Goal: Task Accomplishment & Management: Use online tool/utility

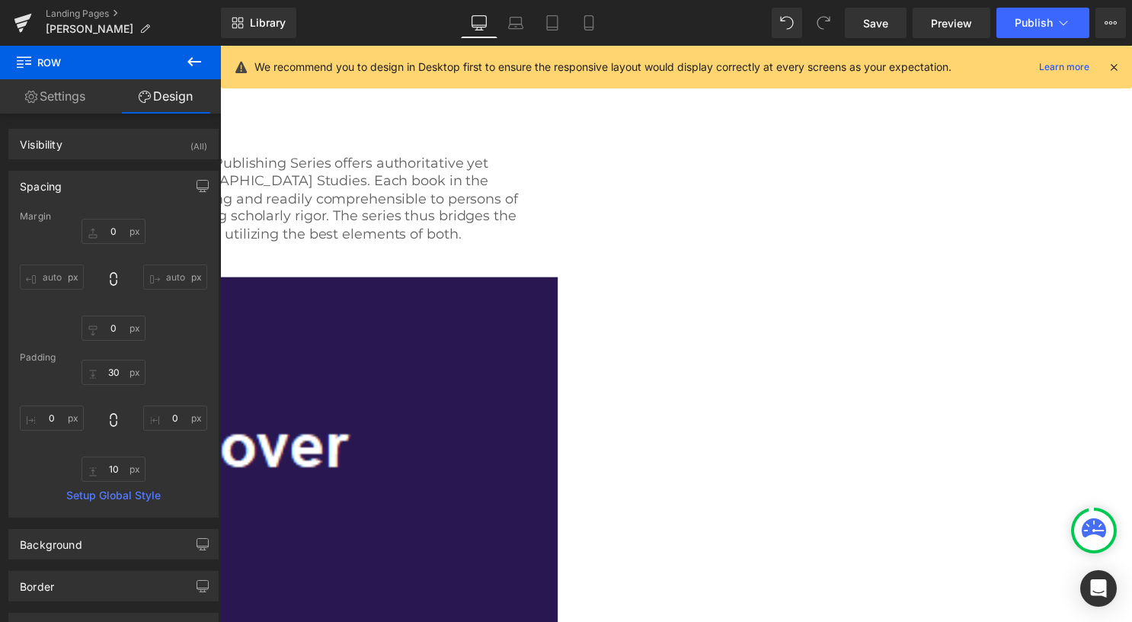
scroll to position [381, 0]
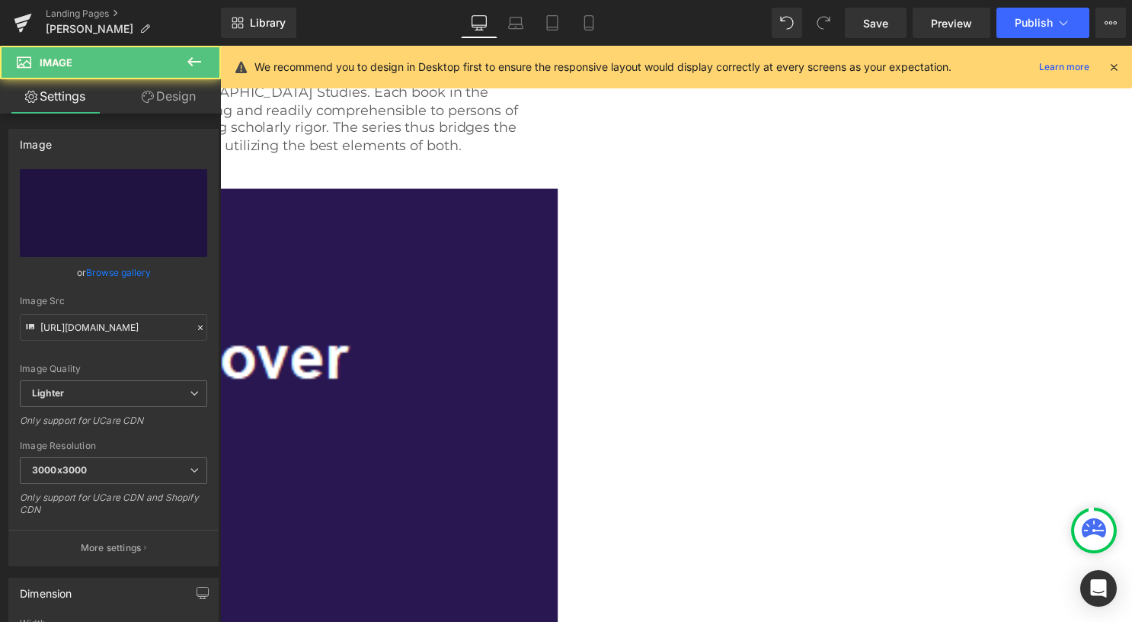
click at [359, 276] on img at bounding box center [176, 576] width 772 height 772
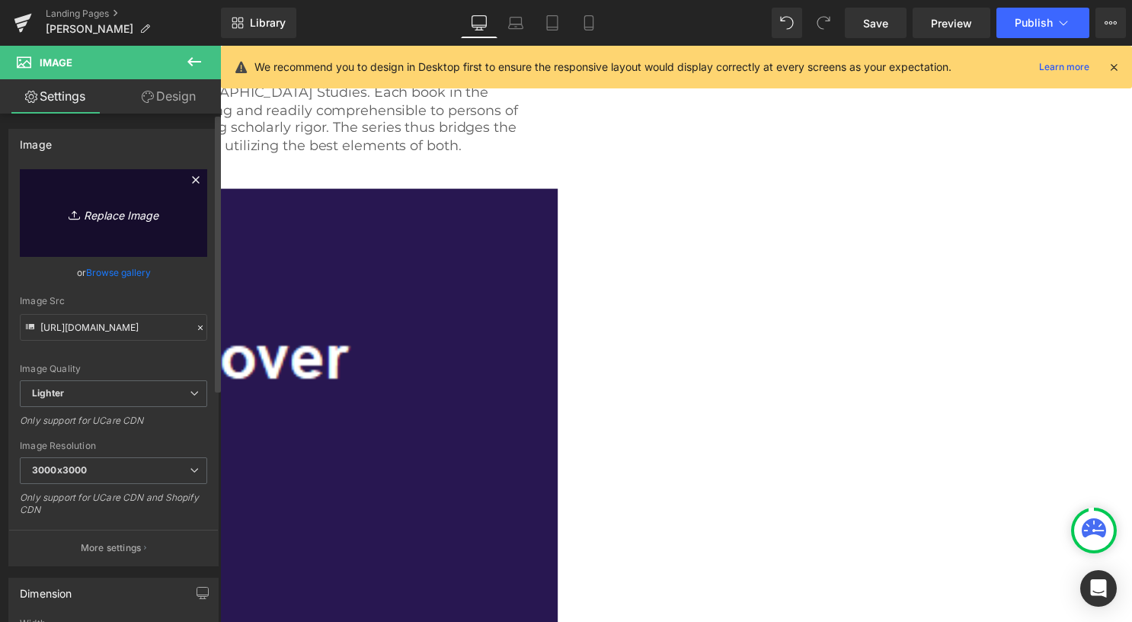
click at [126, 217] on icon "Replace Image" at bounding box center [114, 212] width 122 height 19
type input "C:\fakepath\9798887621135 (1).jpg"
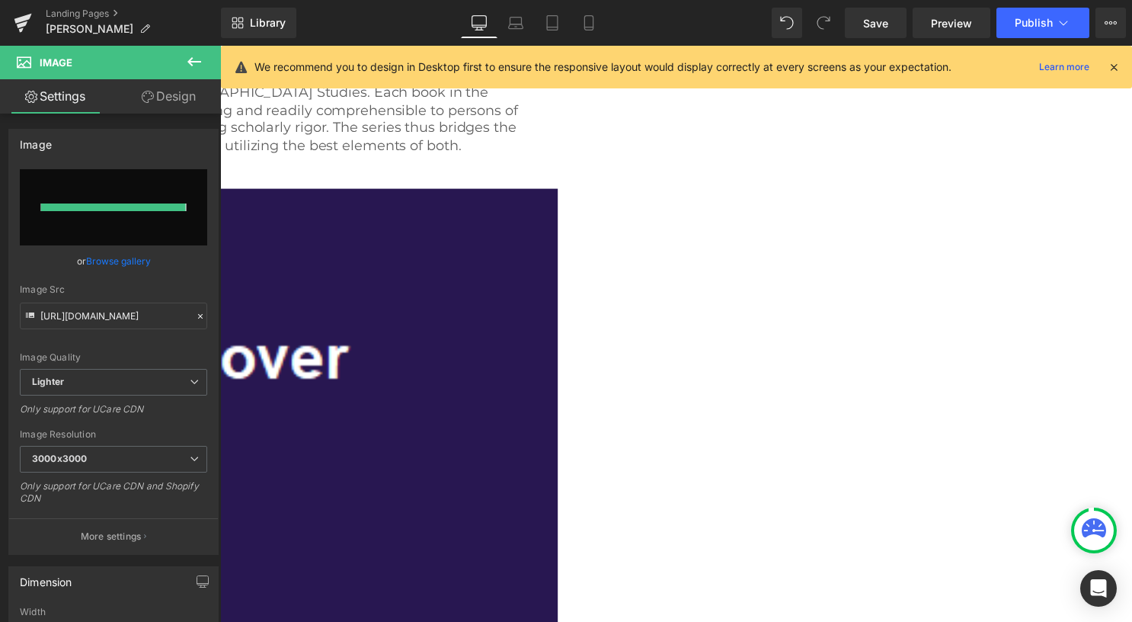
type input "[URL][DOMAIN_NAME]"
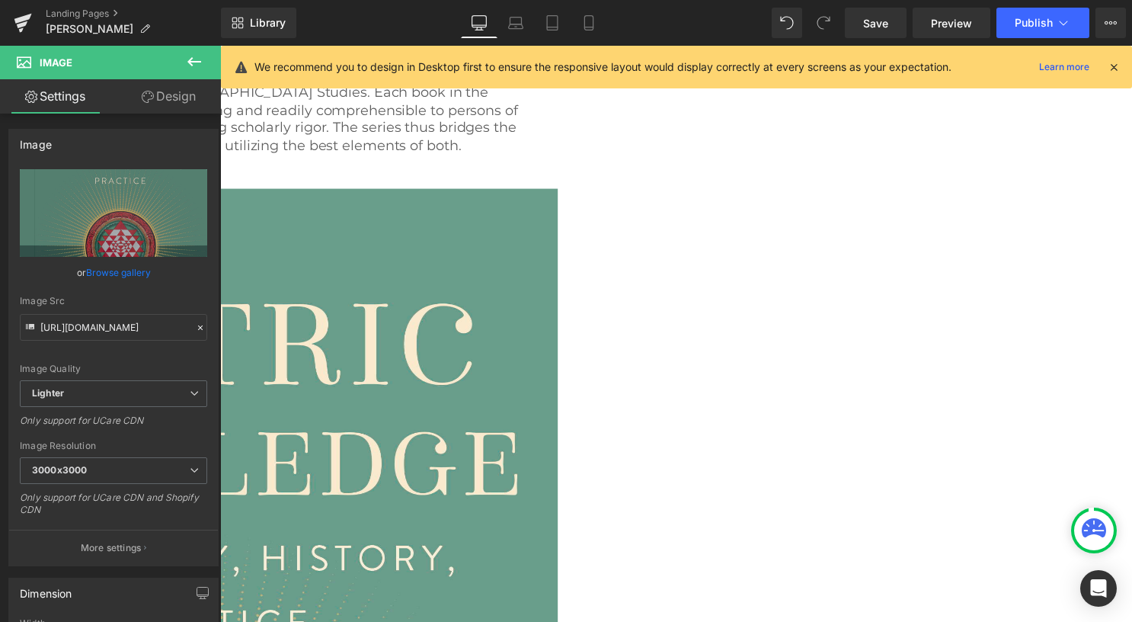
click at [220, 46] on span "Image" at bounding box center [220, 46] width 0 height 0
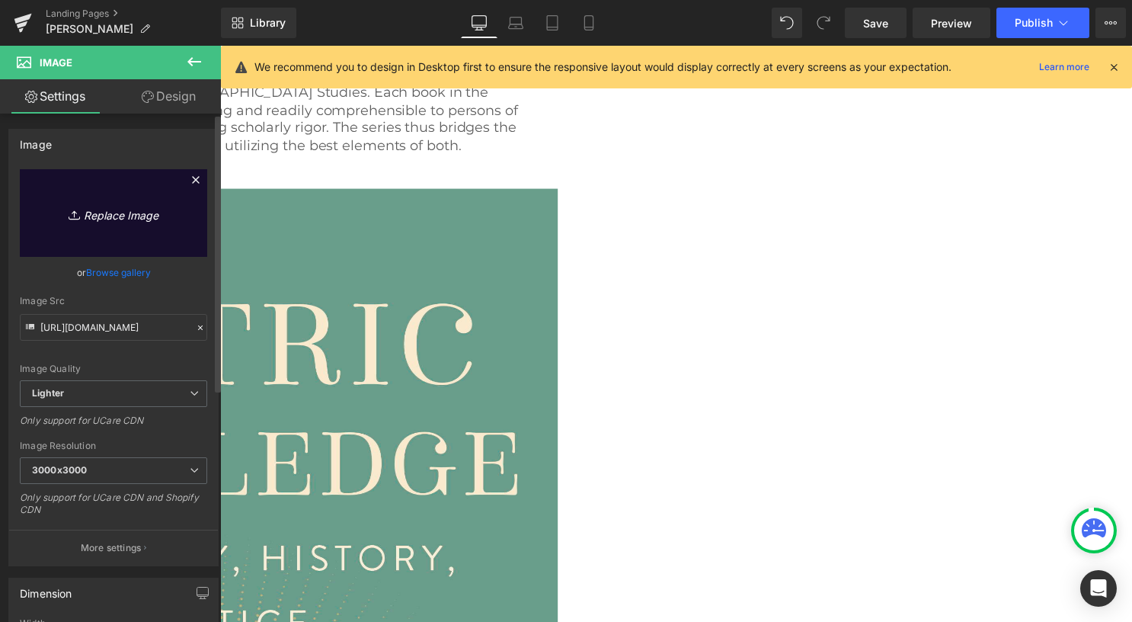
click at [129, 224] on link "Replace Image" at bounding box center [113, 213] width 187 height 88
type input "C:\fakepath\9798887621159.jpg"
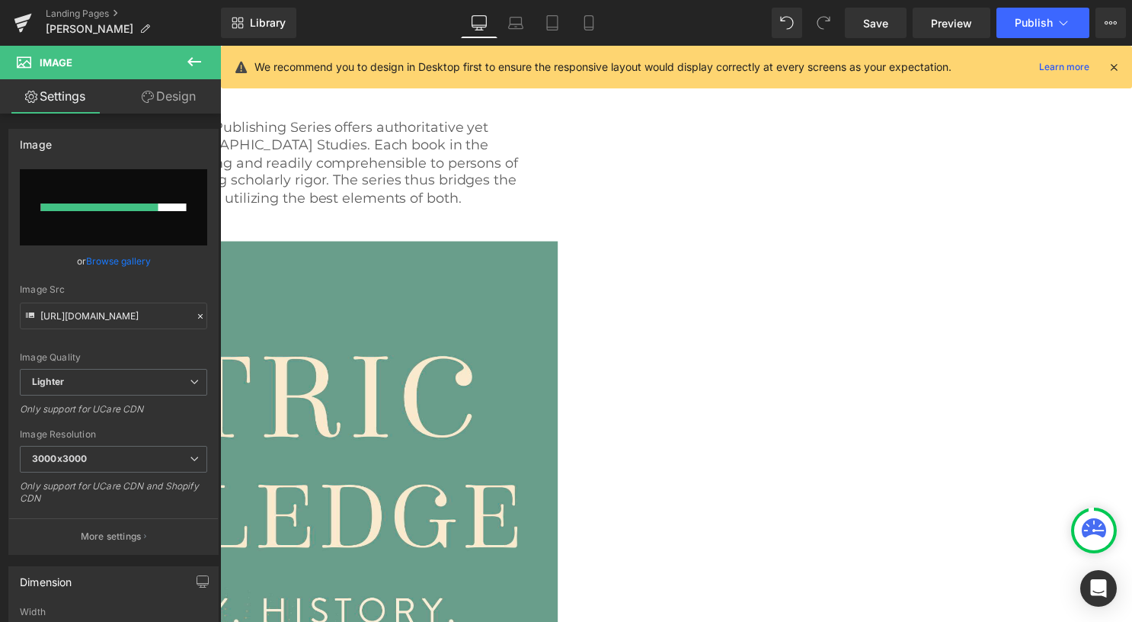
scroll to position [305, 0]
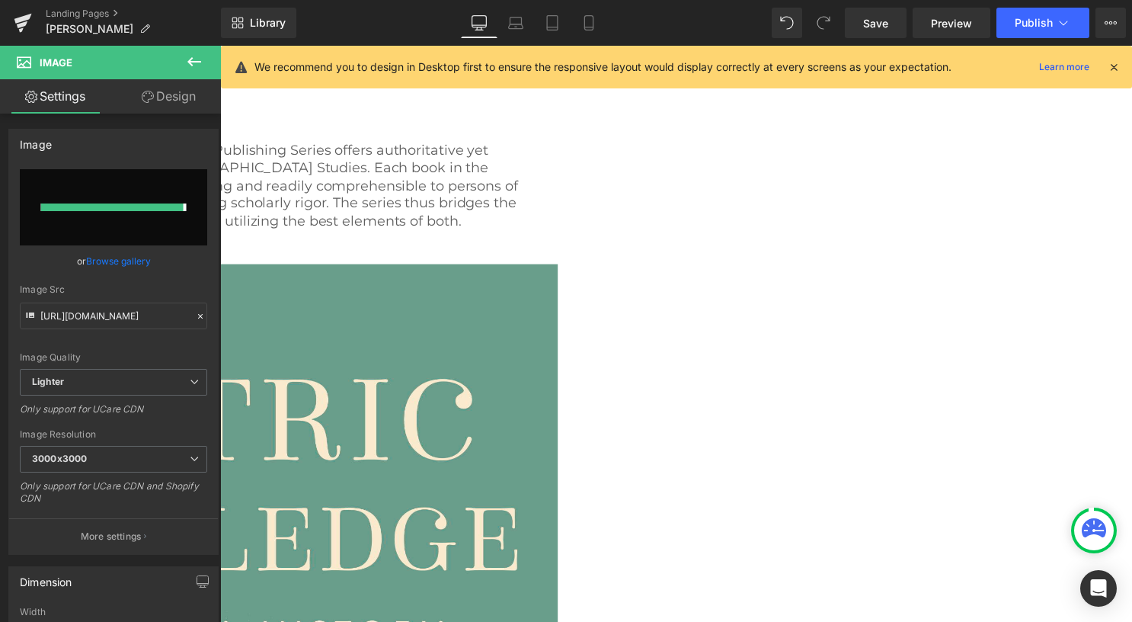
type input "[URL][DOMAIN_NAME]"
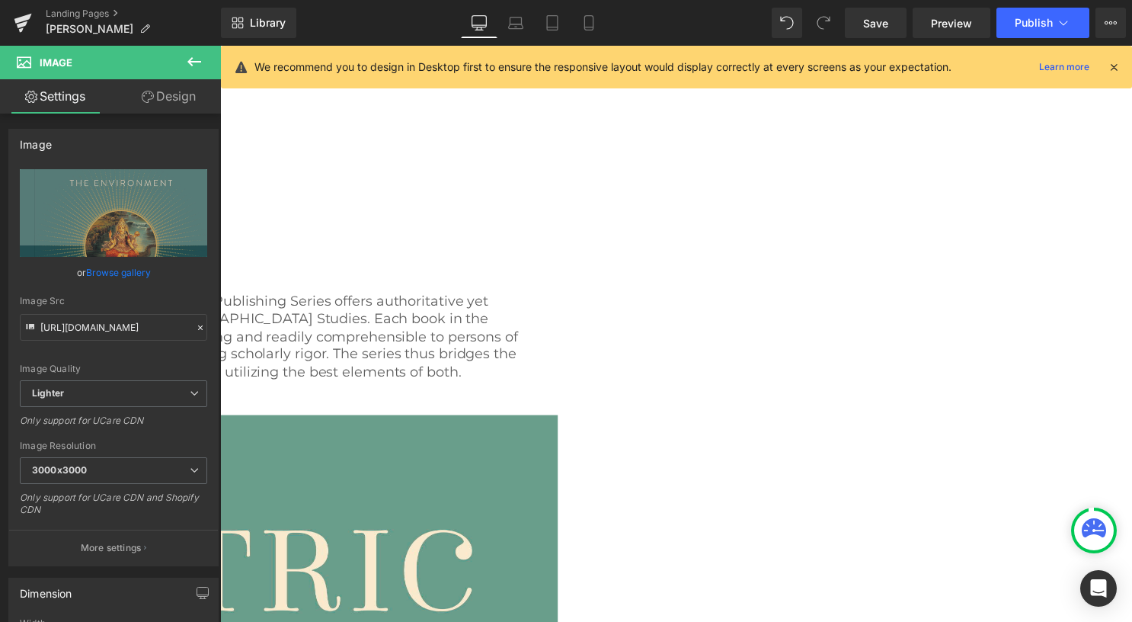
scroll to position [229, 0]
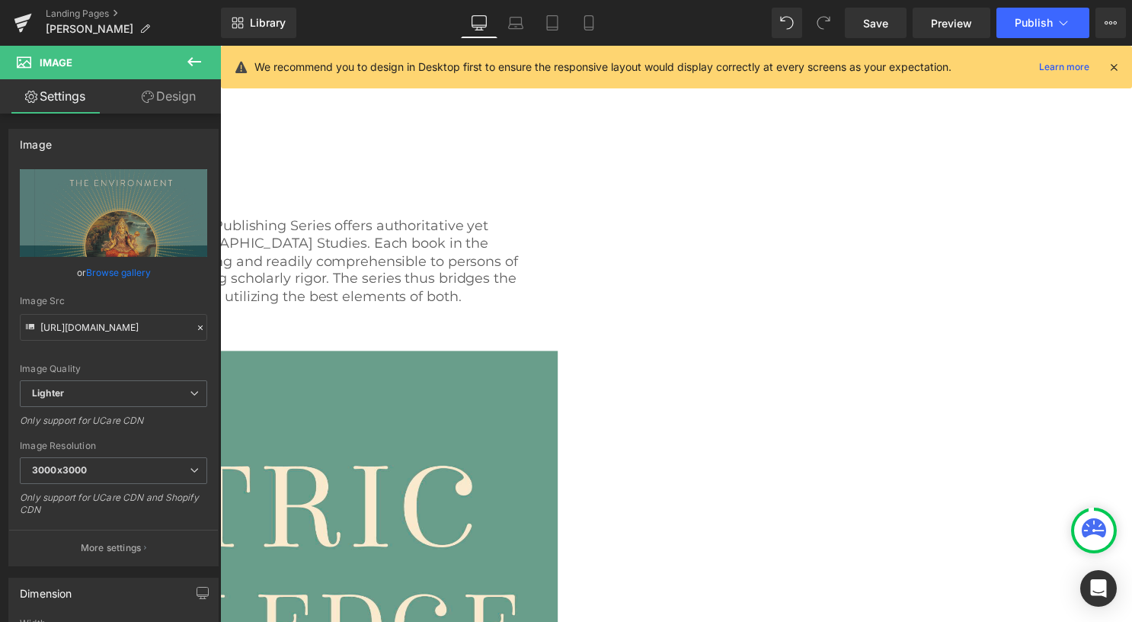
click at [220, 46] on span "Image" at bounding box center [220, 46] width 0 height 0
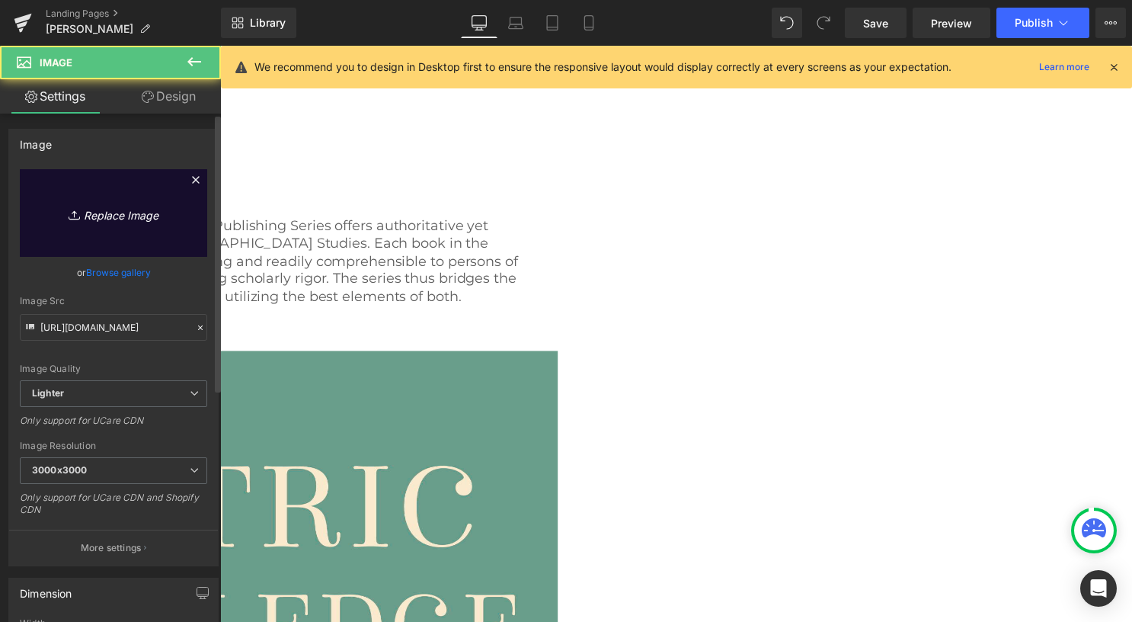
click at [116, 208] on icon "Replace Image" at bounding box center [114, 212] width 122 height 19
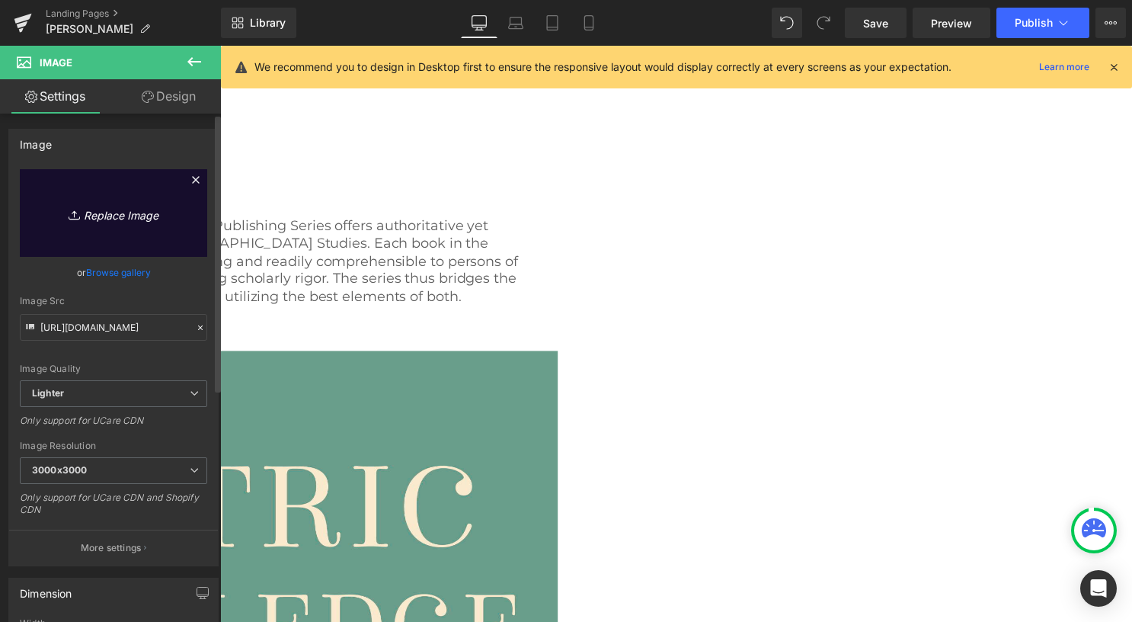
type input "C:\fakepath\9798887620770 (1).jpg"
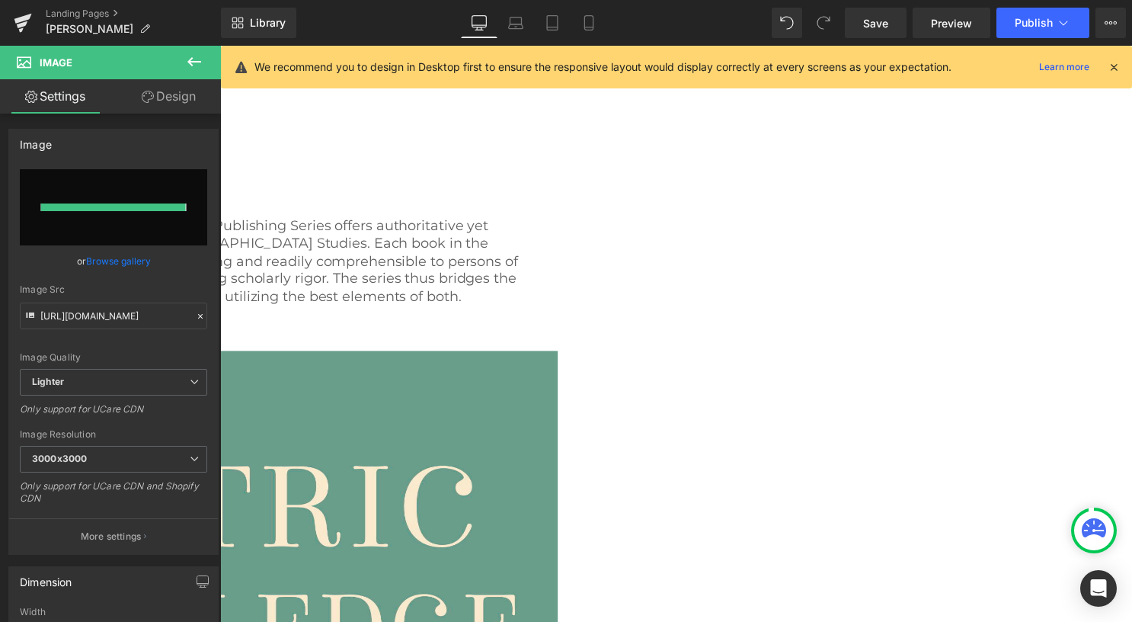
type input "[URL][DOMAIN_NAME]"
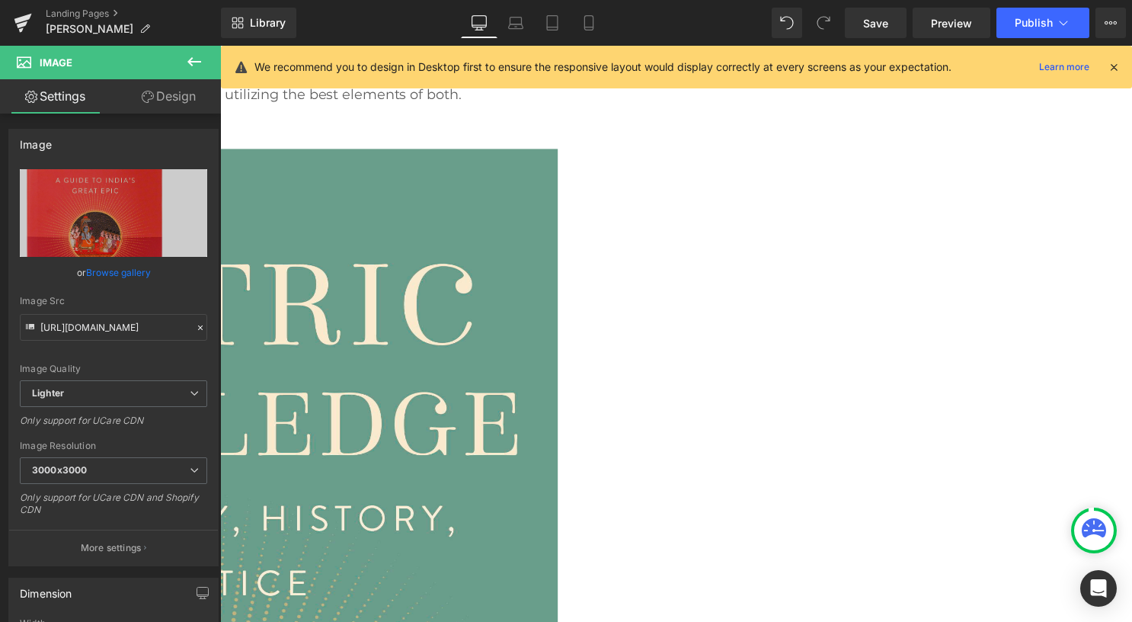
scroll to position [457, 0]
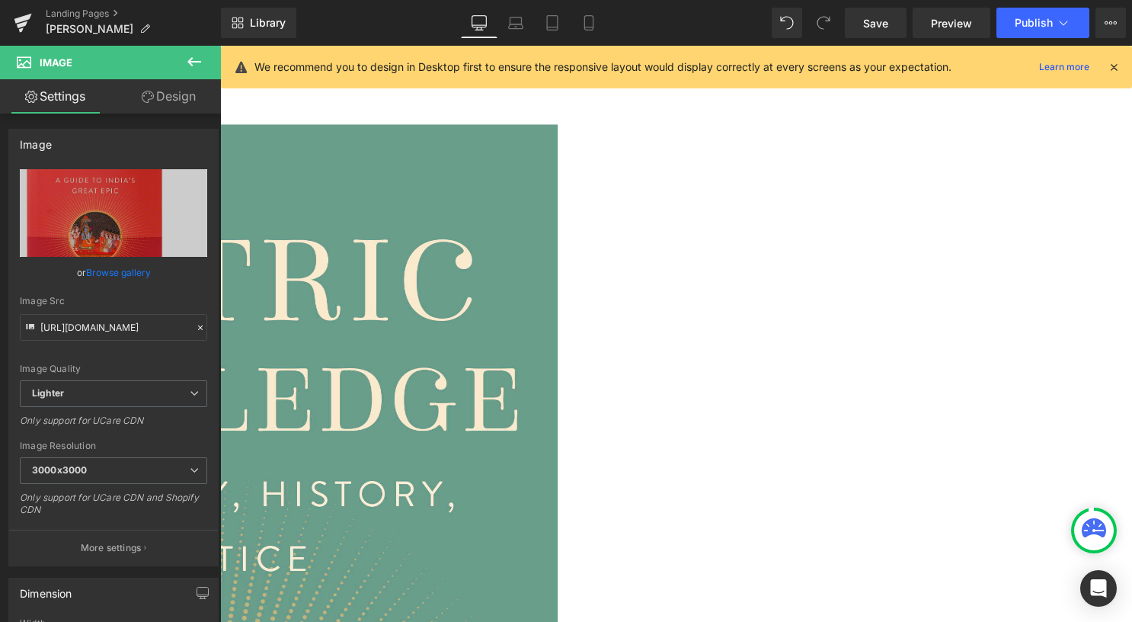
click at [220, 46] on span "Image" at bounding box center [220, 46] width 0 height 0
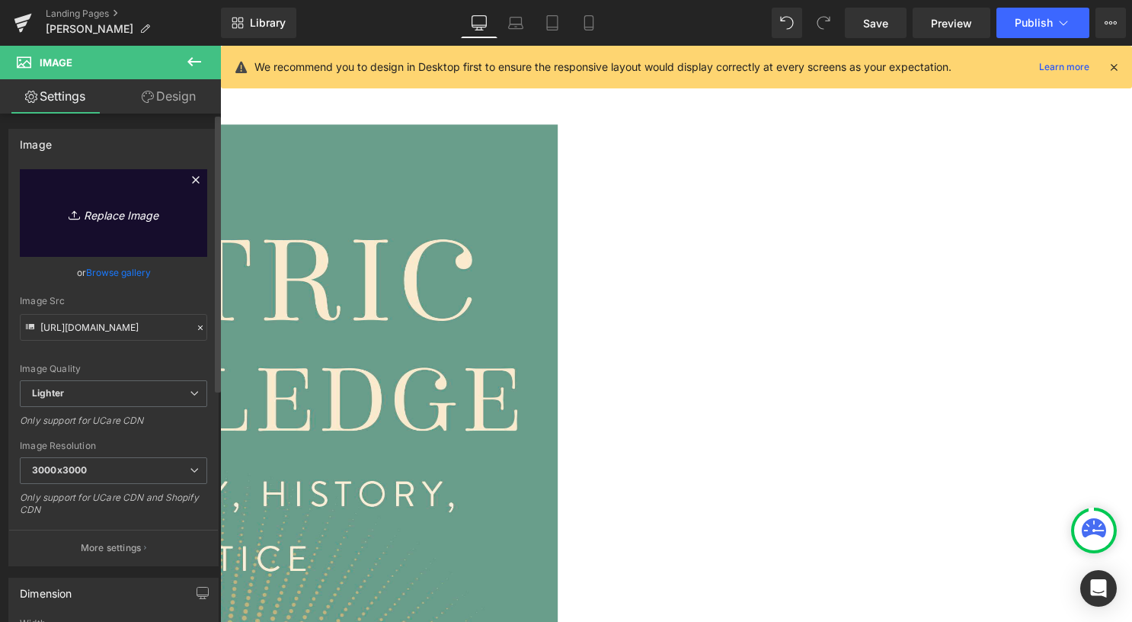
click at [89, 213] on icon "Replace Image" at bounding box center [114, 212] width 122 height 19
type input "C:\fakepath\9798887620794 (1).jpg"
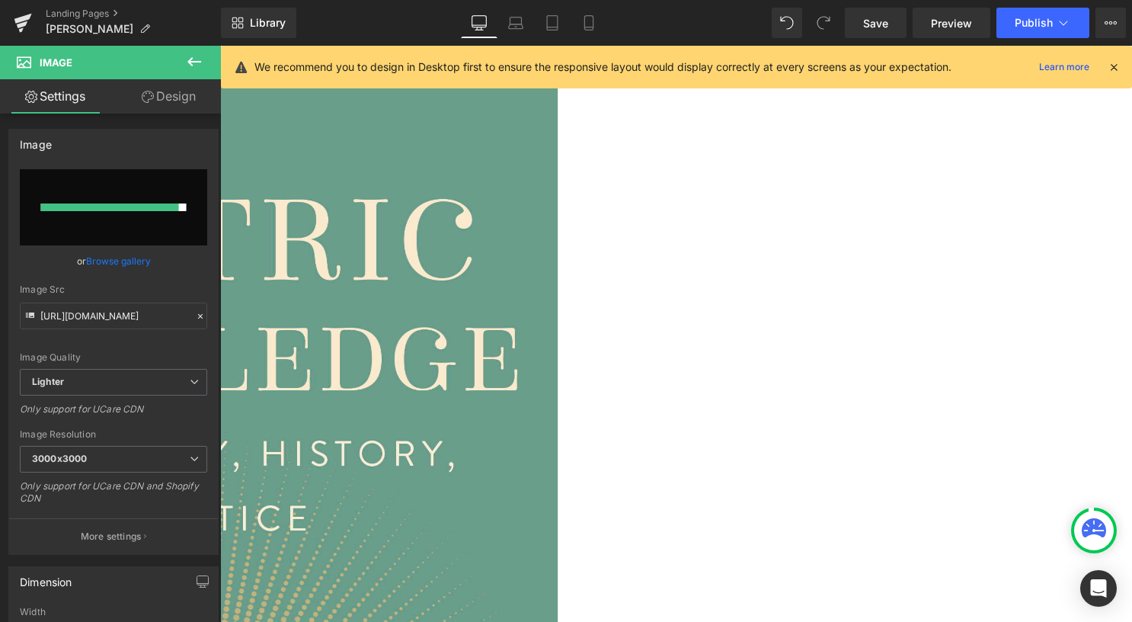
scroll to position [533, 0]
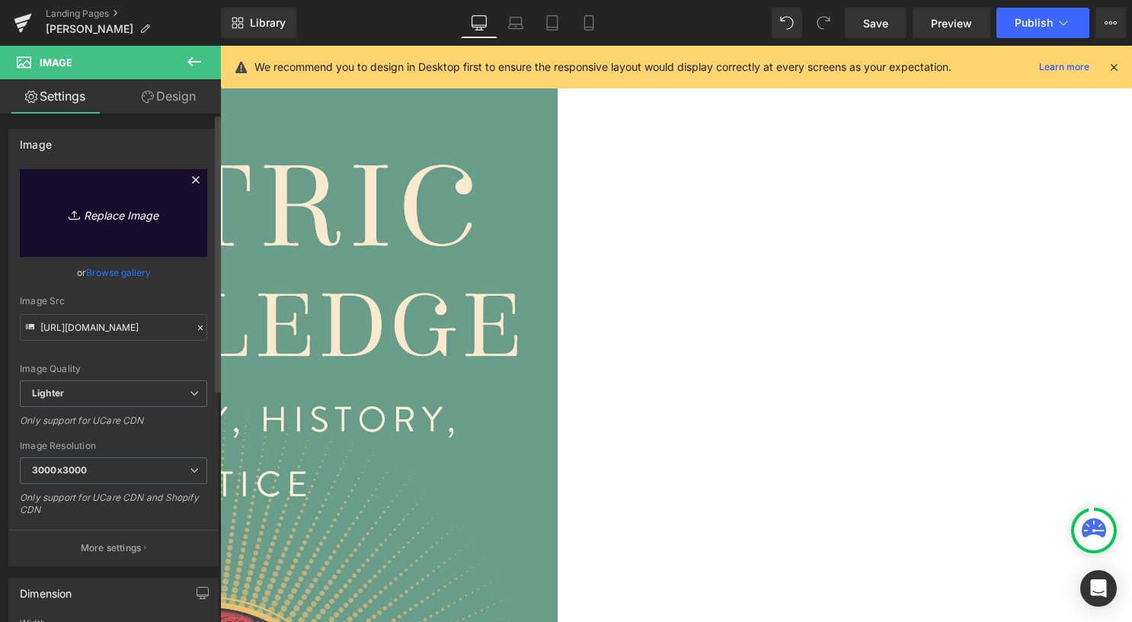
click at [104, 226] on link "Replace Image" at bounding box center [113, 213] width 187 height 88
type input "C:\fakepath\9798887620756 (2).jpg"
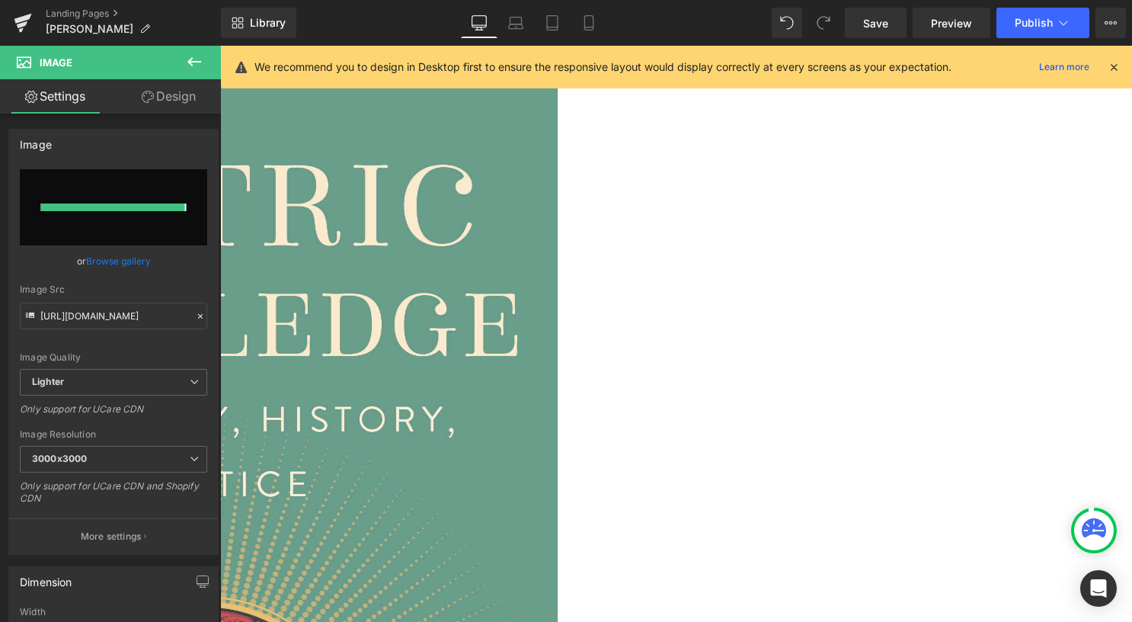
type input "[URL][DOMAIN_NAME]"
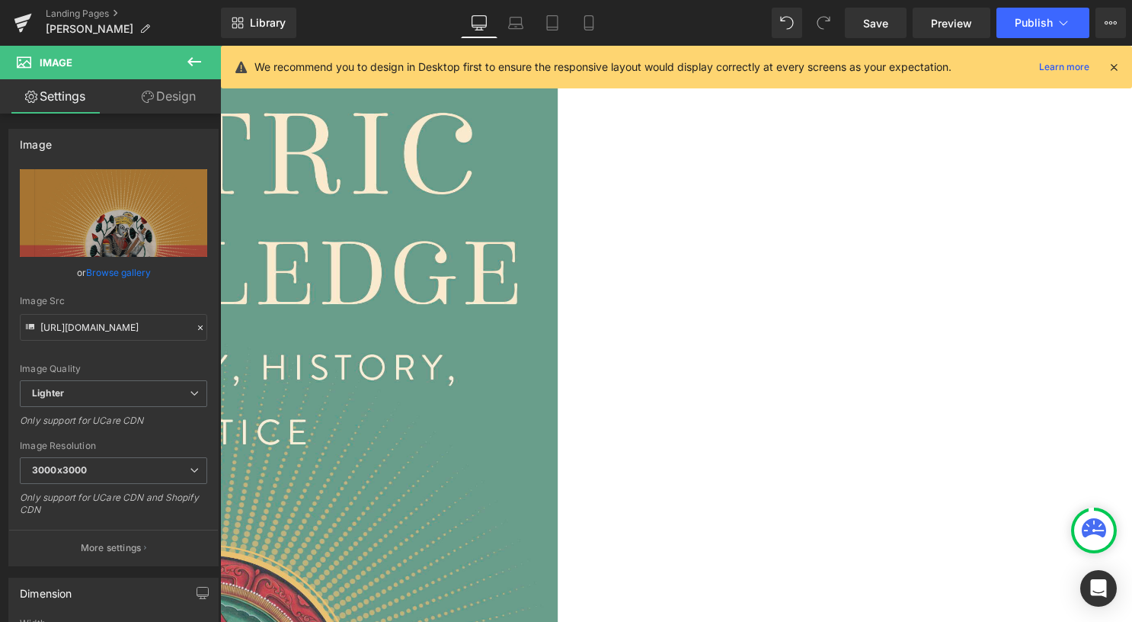
scroll to position [610, 0]
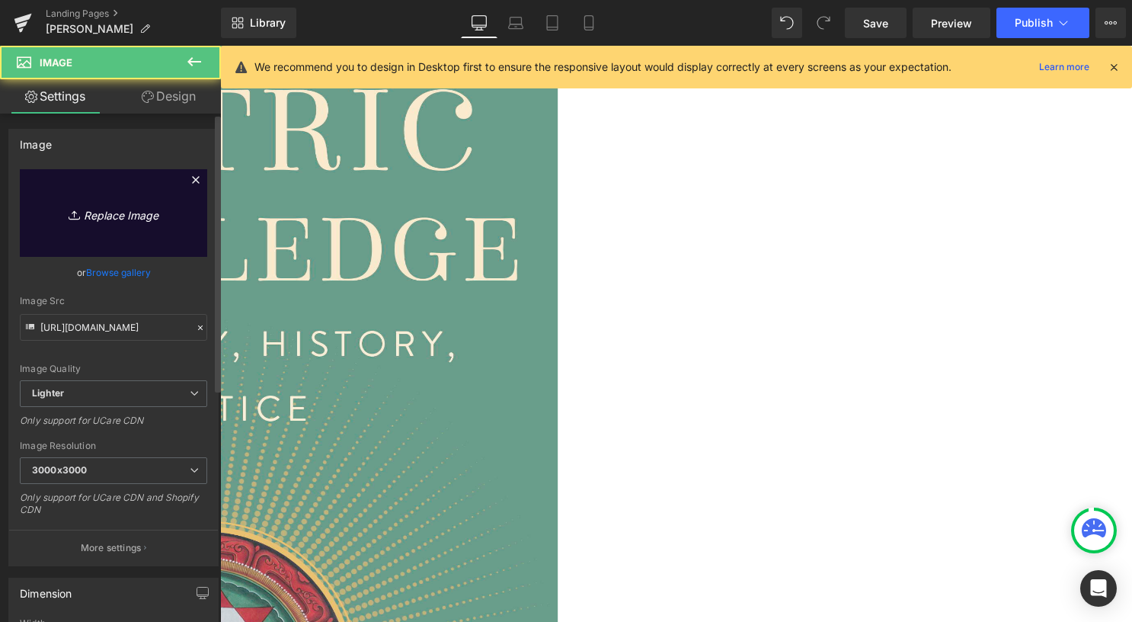
click at [105, 186] on link "Replace Image" at bounding box center [113, 213] width 187 height 88
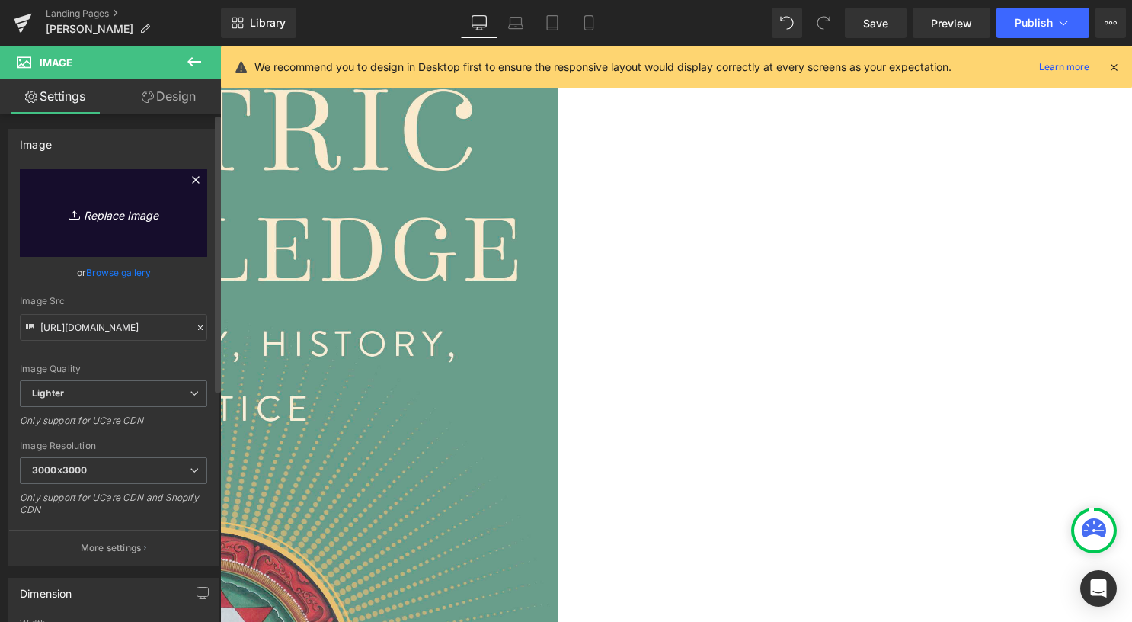
type input "C:\fakepath\9781647229160 (1).jpg"
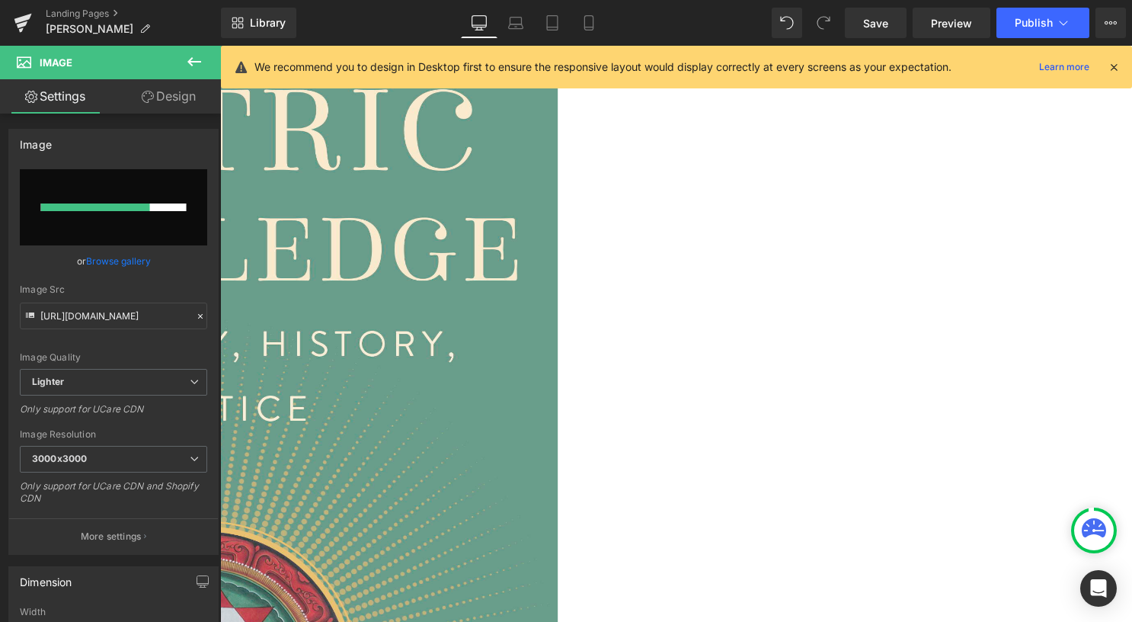
click at [1111, 72] on icon at bounding box center [1114, 67] width 14 height 14
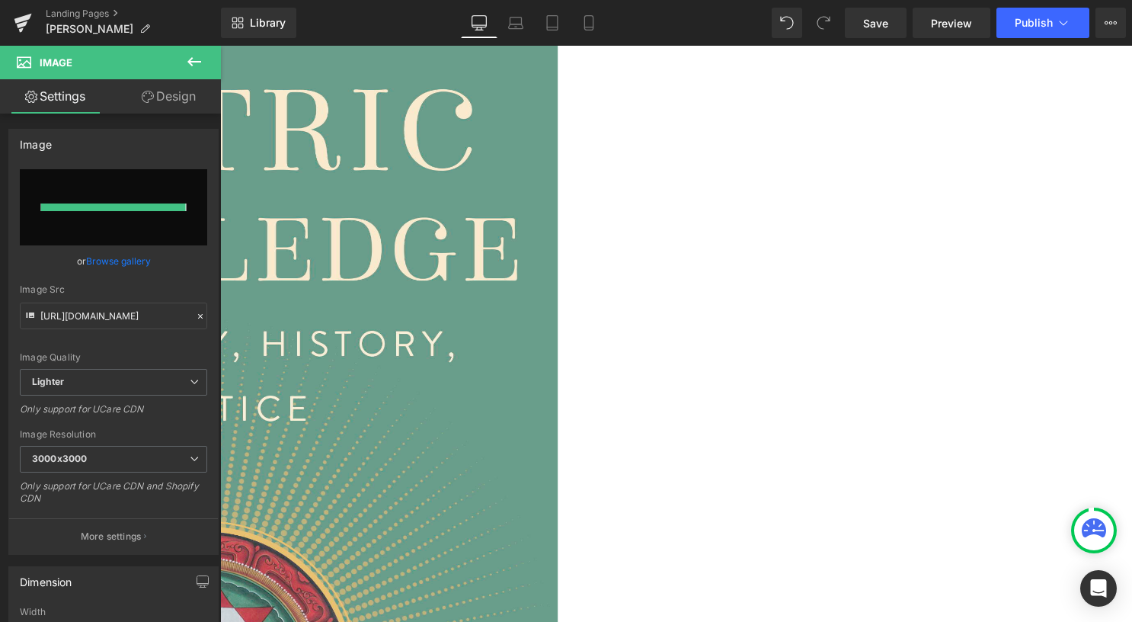
type input "[URL][DOMAIN_NAME]"
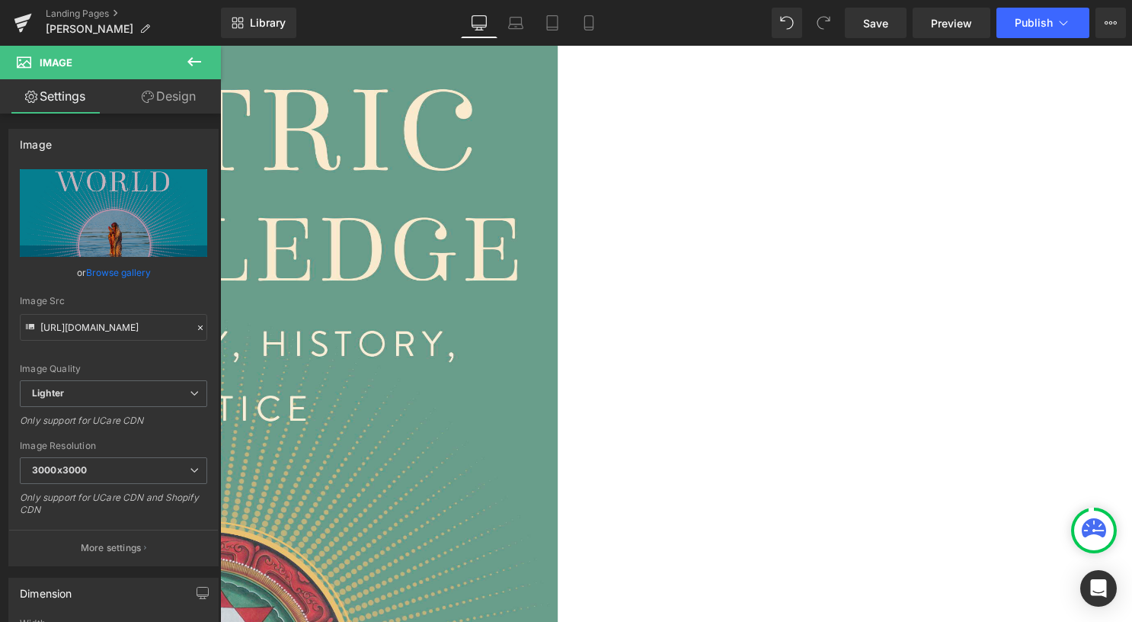
click at [220, 46] on span "Image" at bounding box center [220, 46] width 0 height 0
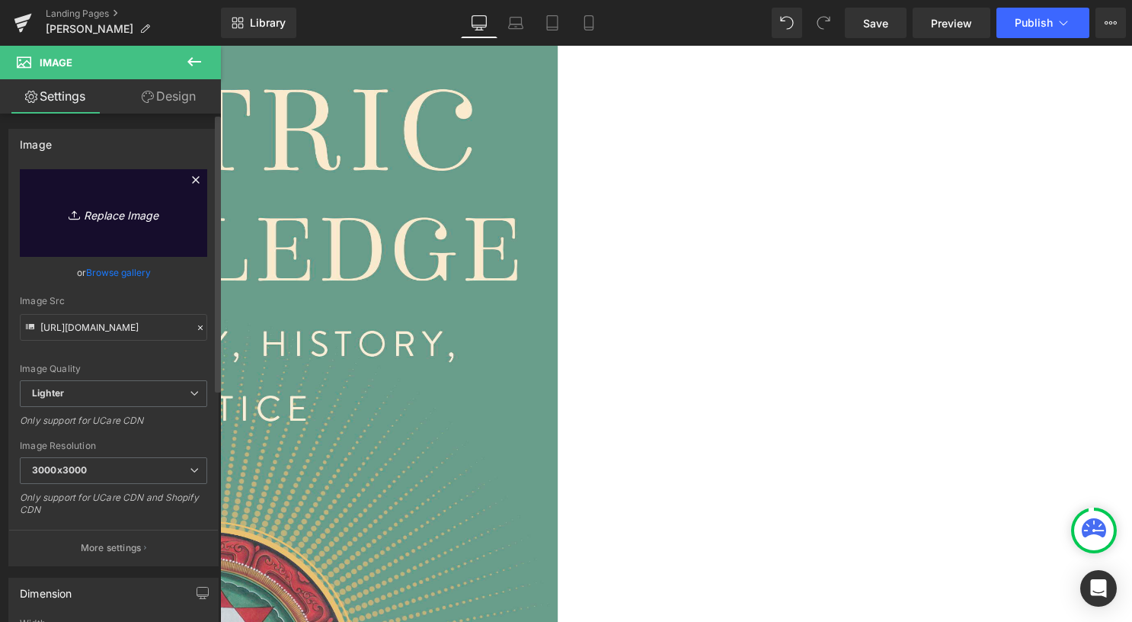
click at [128, 203] on icon "Replace Image" at bounding box center [114, 212] width 122 height 19
type input "C:\fakepath\9781647229085 (1).jpg"
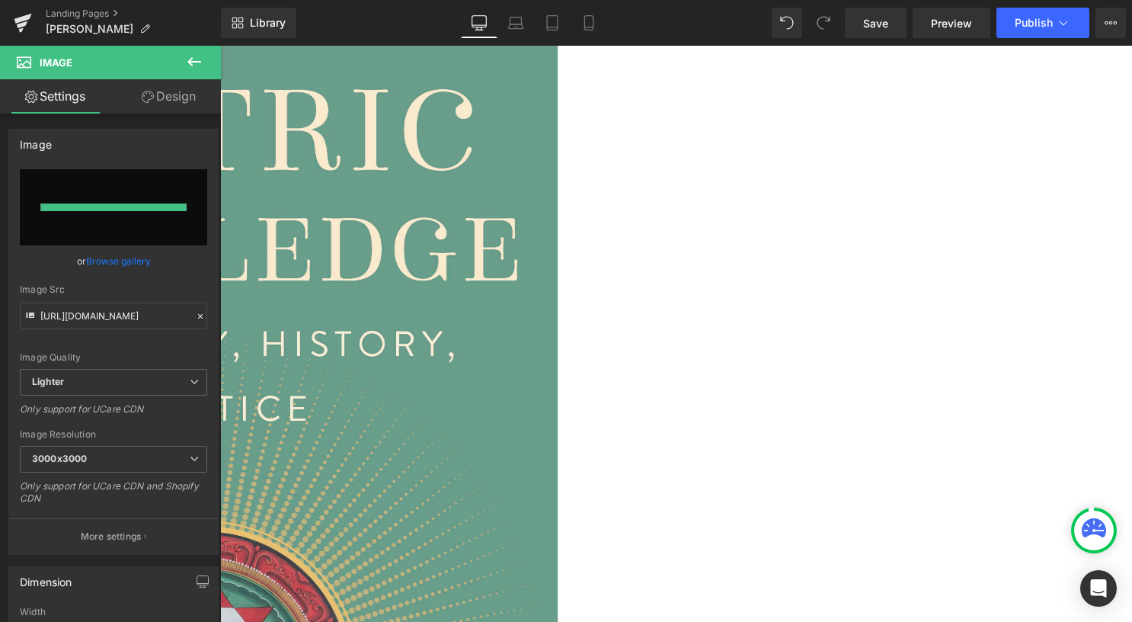
type input "[URL][DOMAIN_NAME]"
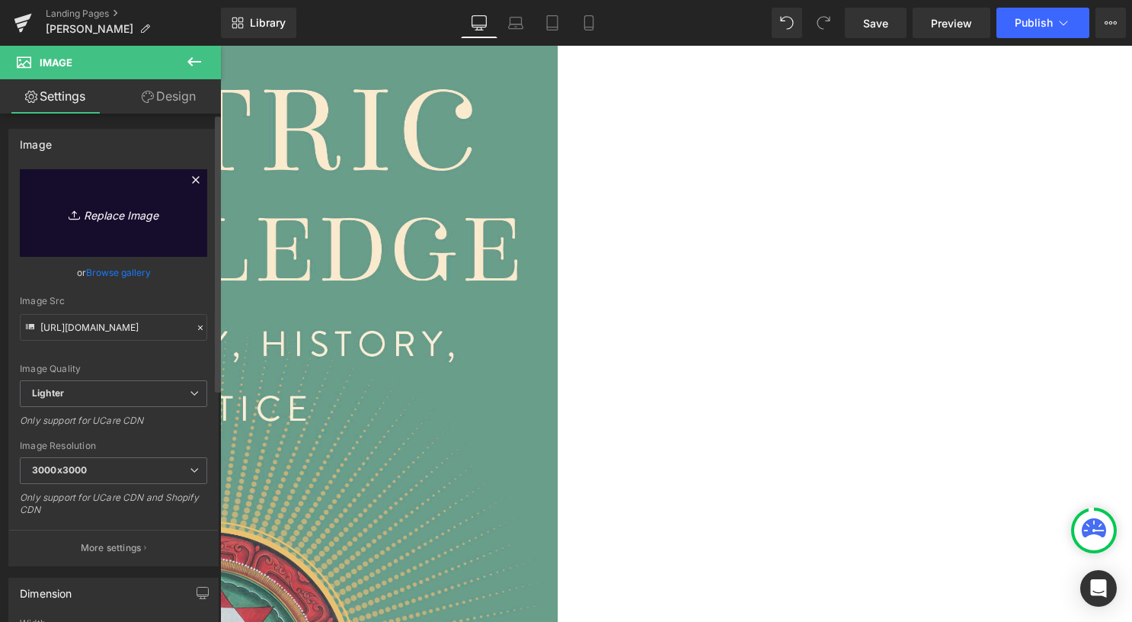
click at [126, 223] on link "Replace Image" at bounding box center [113, 213] width 187 height 88
type input "C:\fakepath\9781683837336 (2).jpg"
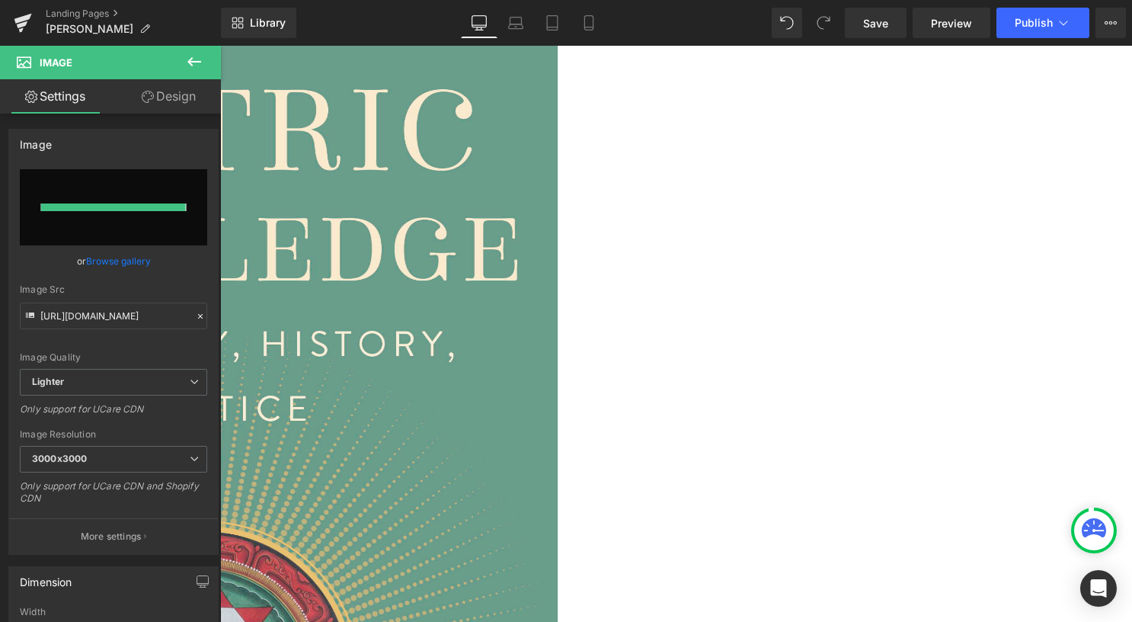
type input "[URL][DOMAIN_NAME]"
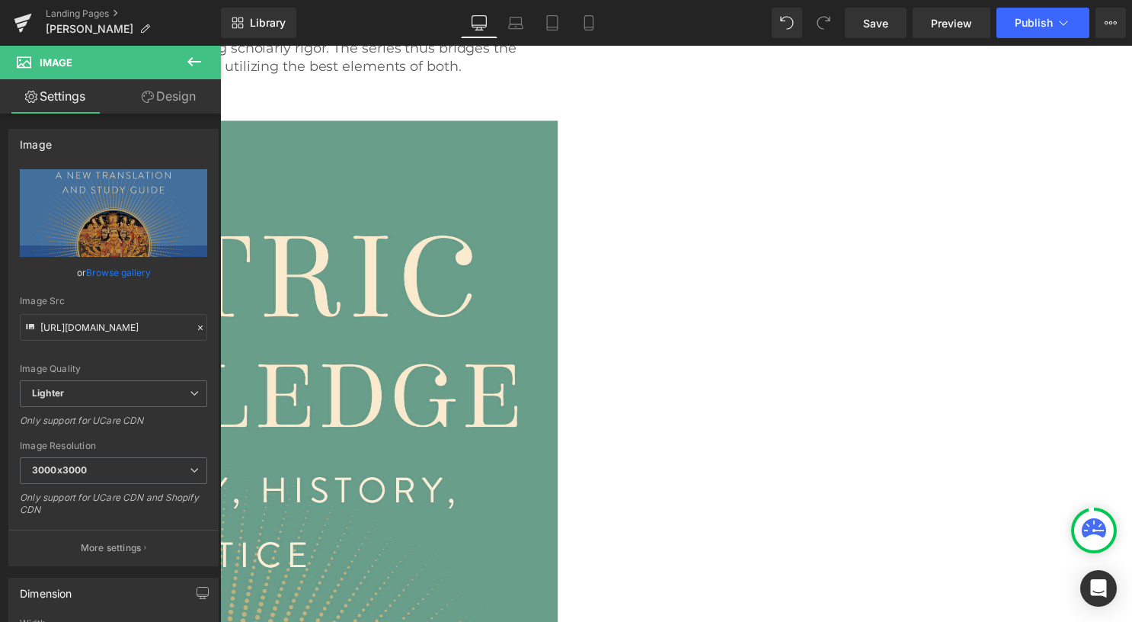
scroll to position [457, 0]
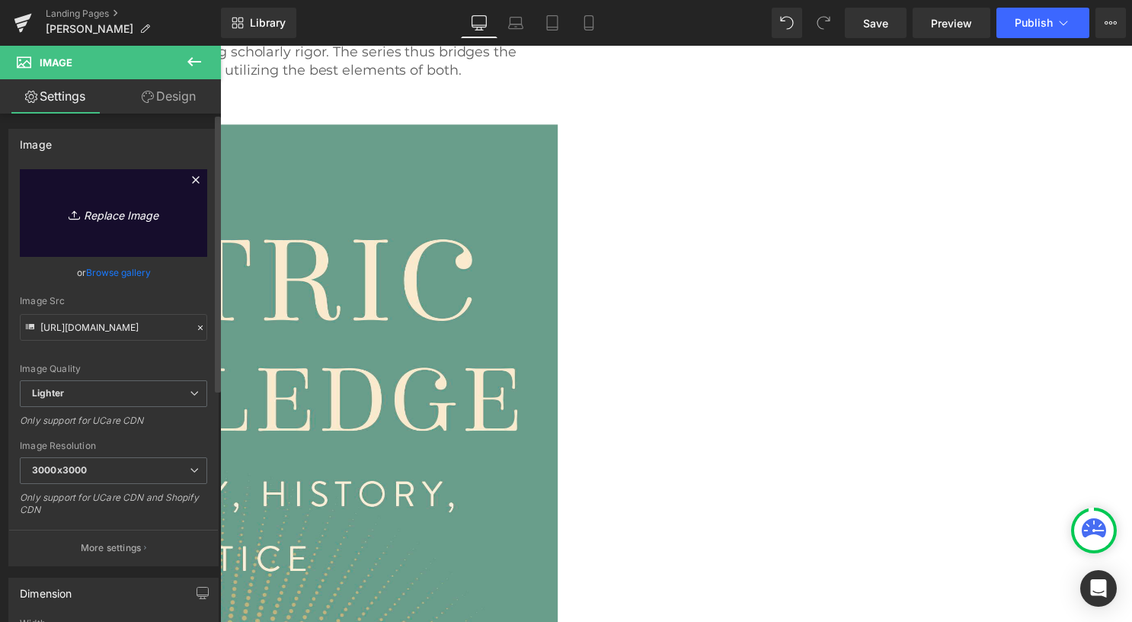
click at [135, 197] on link "Replace Image" at bounding box center [113, 213] width 187 height 88
type input "C:\fakepath\9798887620794 (1).jpg"
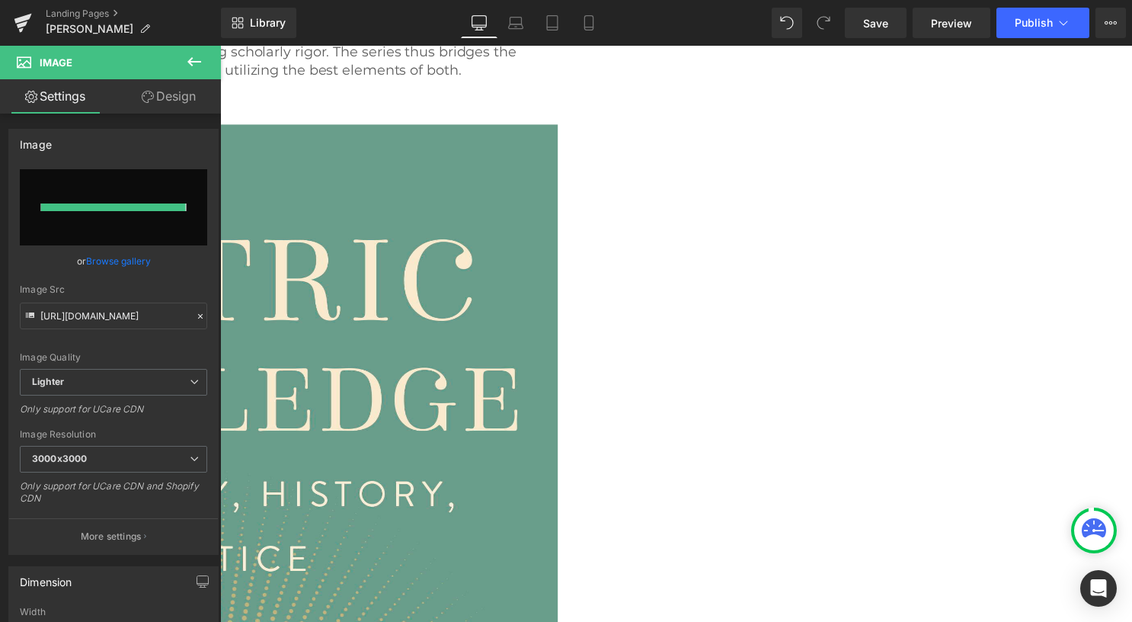
type input "[URL][DOMAIN_NAME]"
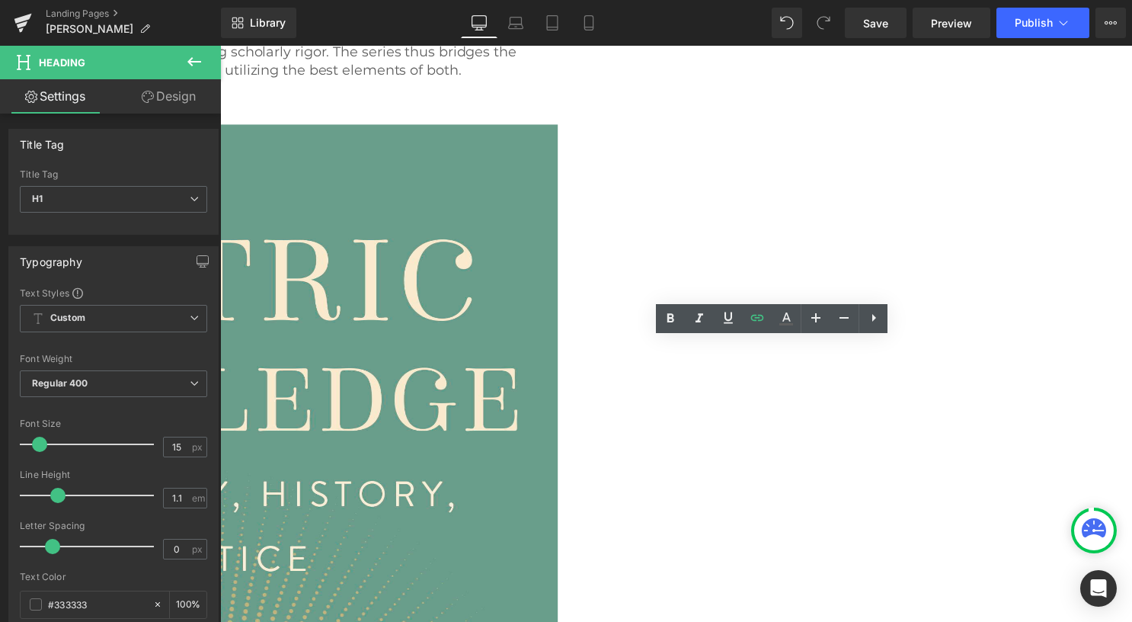
drag, startPoint x: 863, startPoint y: 349, endPoint x: 706, endPoint y: 353, distance: 157.8
copy link "Light on the [DEMOGRAPHIC_DATA]"
